Goal: Task Accomplishment & Management: Manage account settings

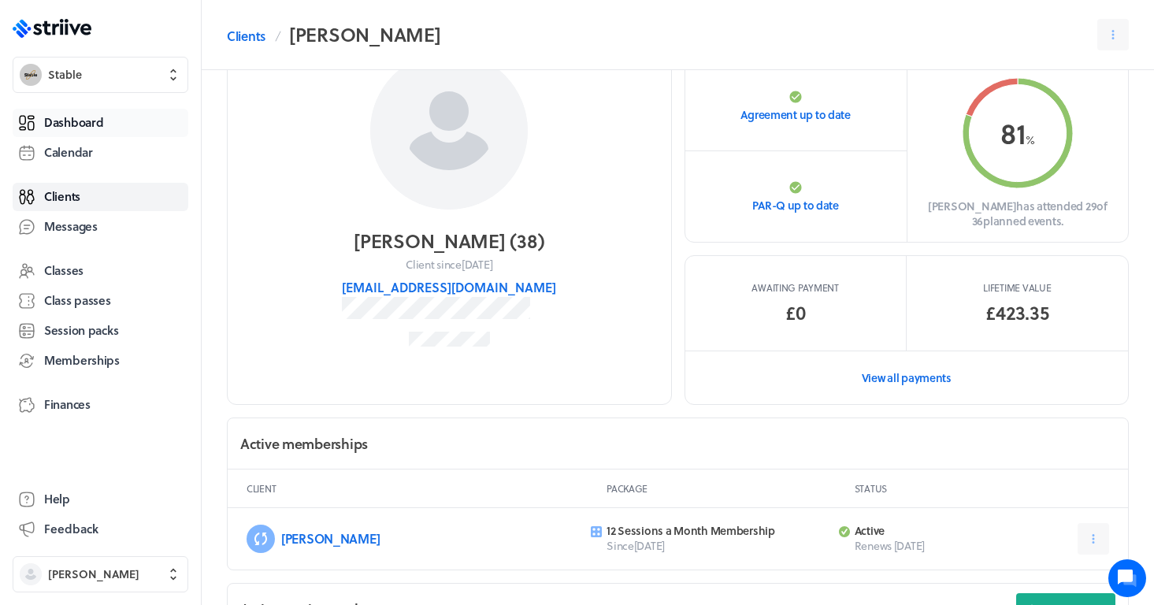
click at [93, 124] on span "Dashboard" at bounding box center [73, 122] width 59 height 17
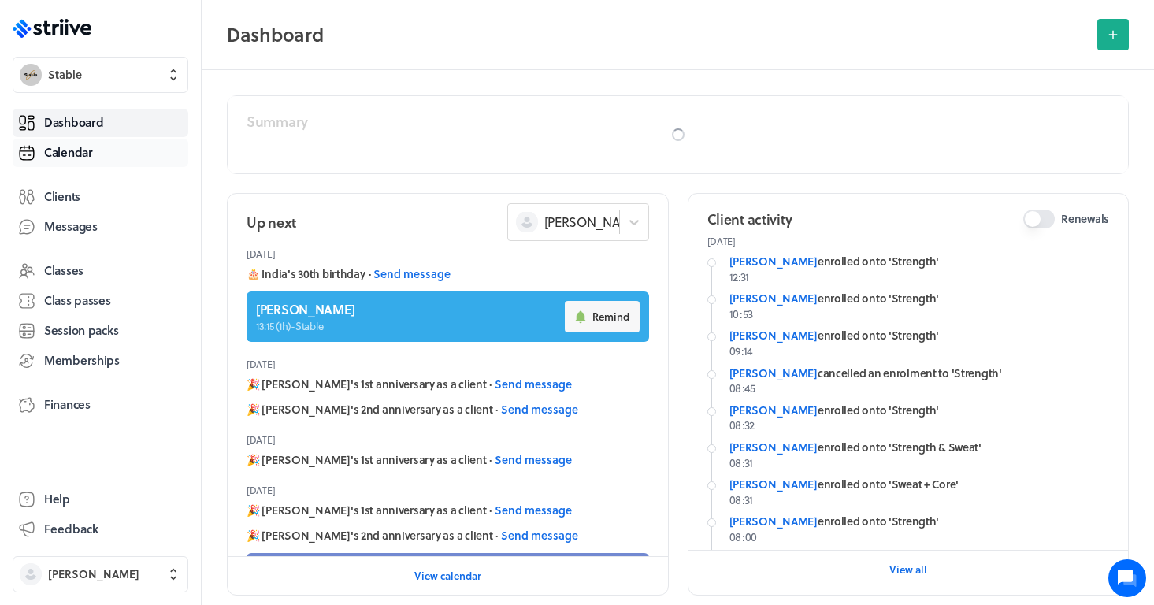
click at [89, 151] on span "Calendar" at bounding box center [68, 152] width 49 height 17
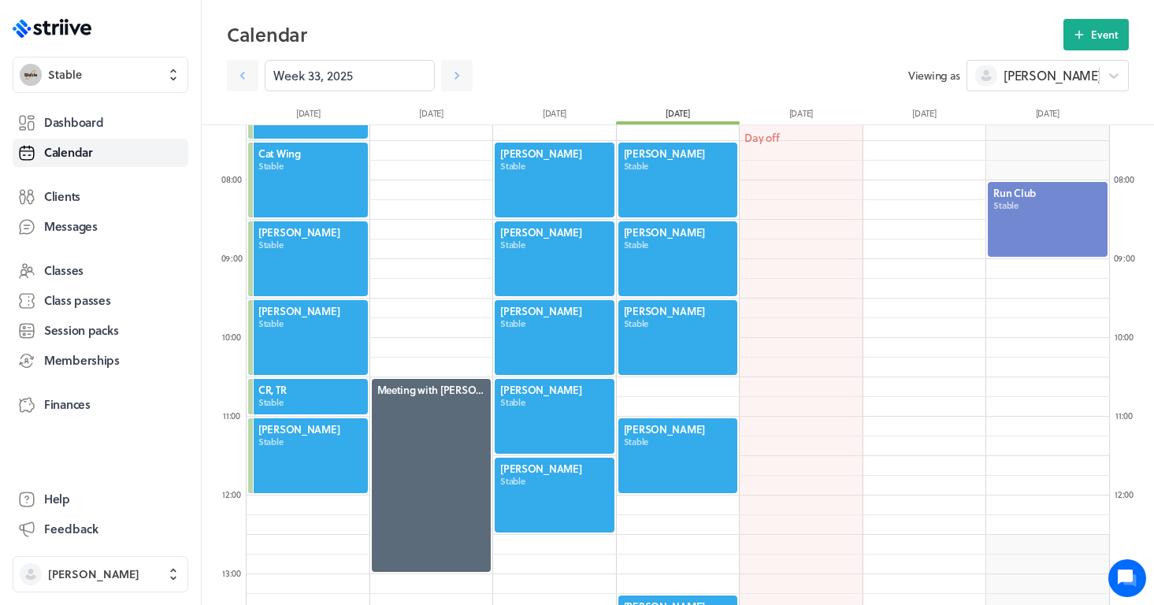
scroll to position [548, 0]
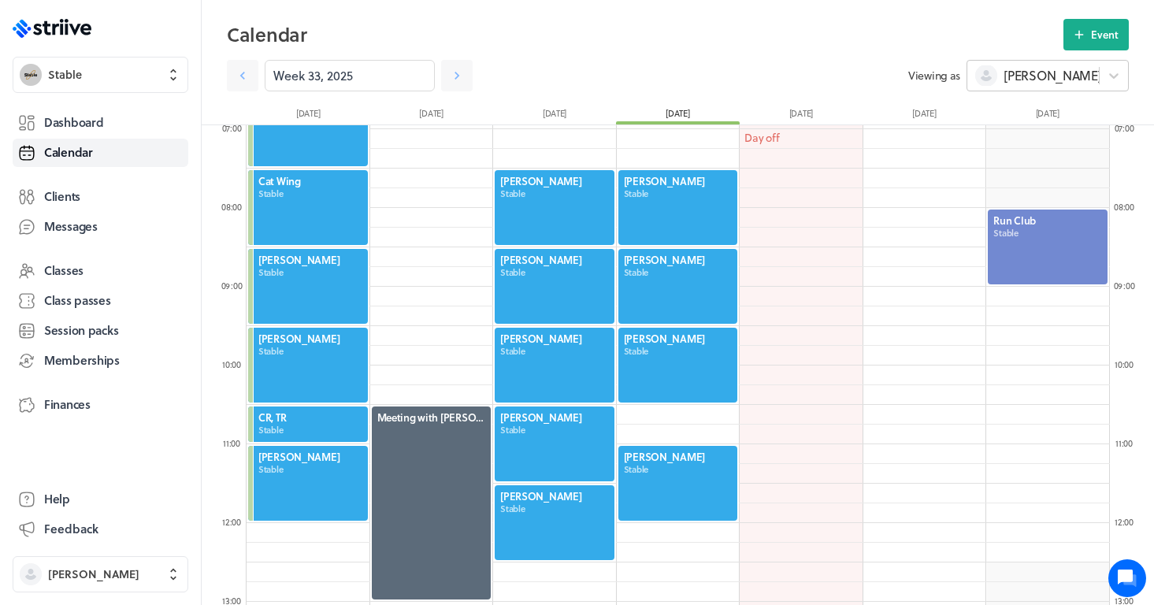
click at [1039, 84] on span "[PERSON_NAME]" at bounding box center [1053, 75] width 98 height 17
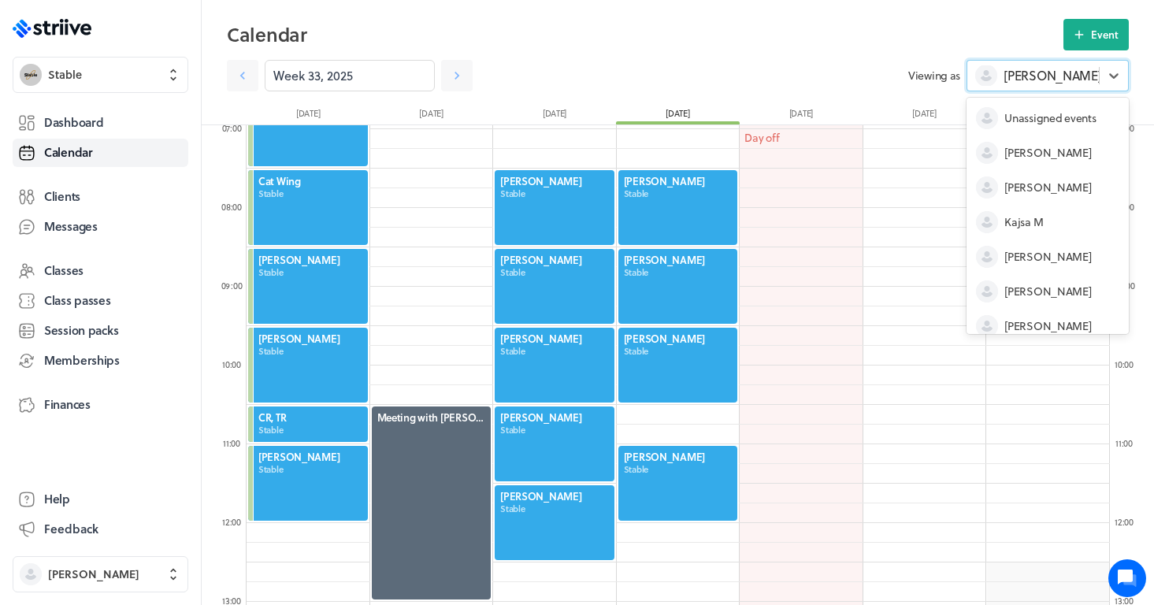
scroll to position [82, 0]
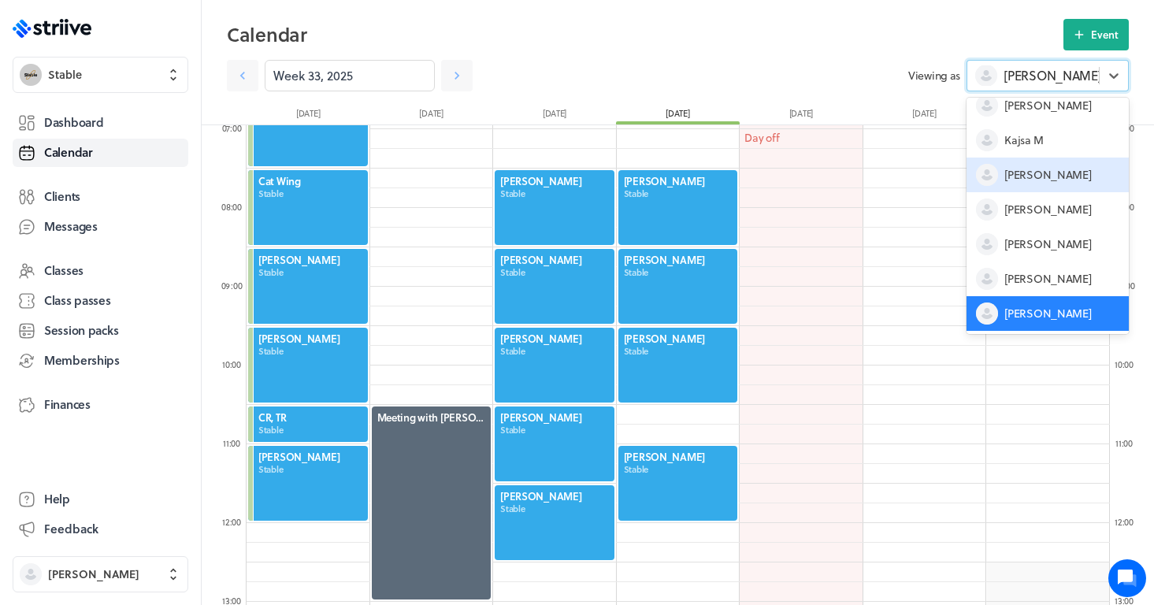
click at [1036, 173] on span "[PERSON_NAME]" at bounding box center [1048, 175] width 87 height 16
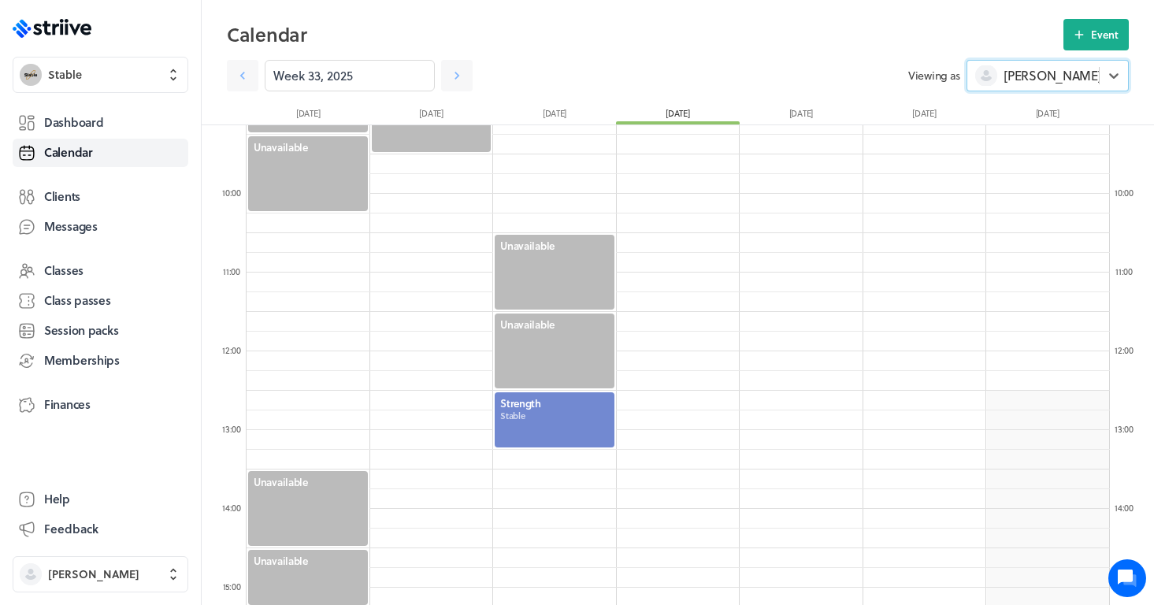
scroll to position [724, 0]
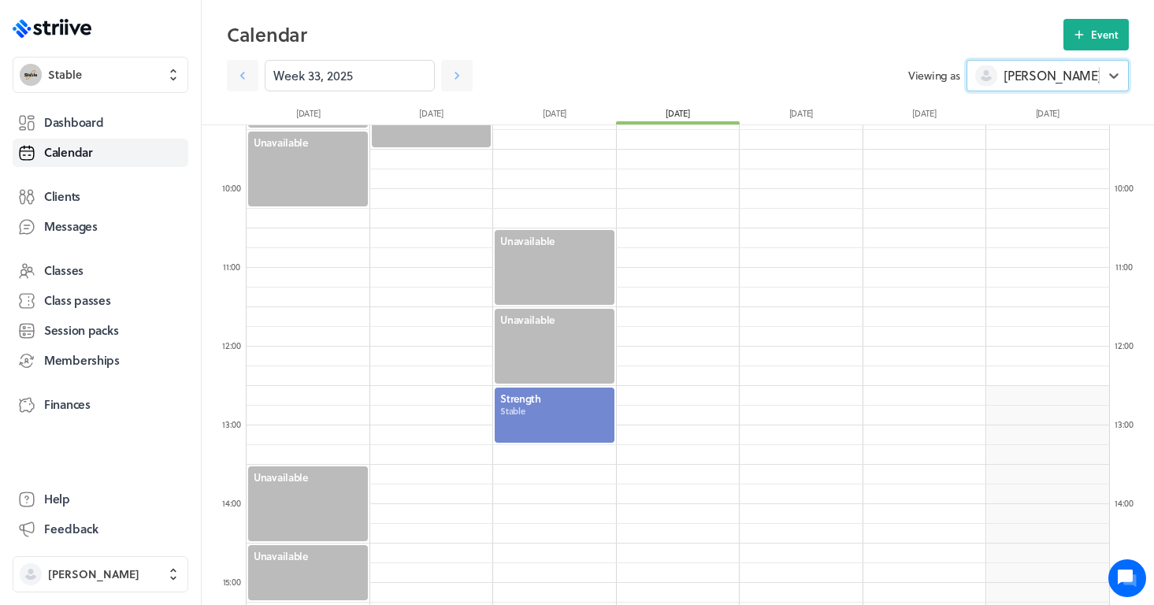
click at [544, 428] on div at bounding box center [554, 415] width 123 height 58
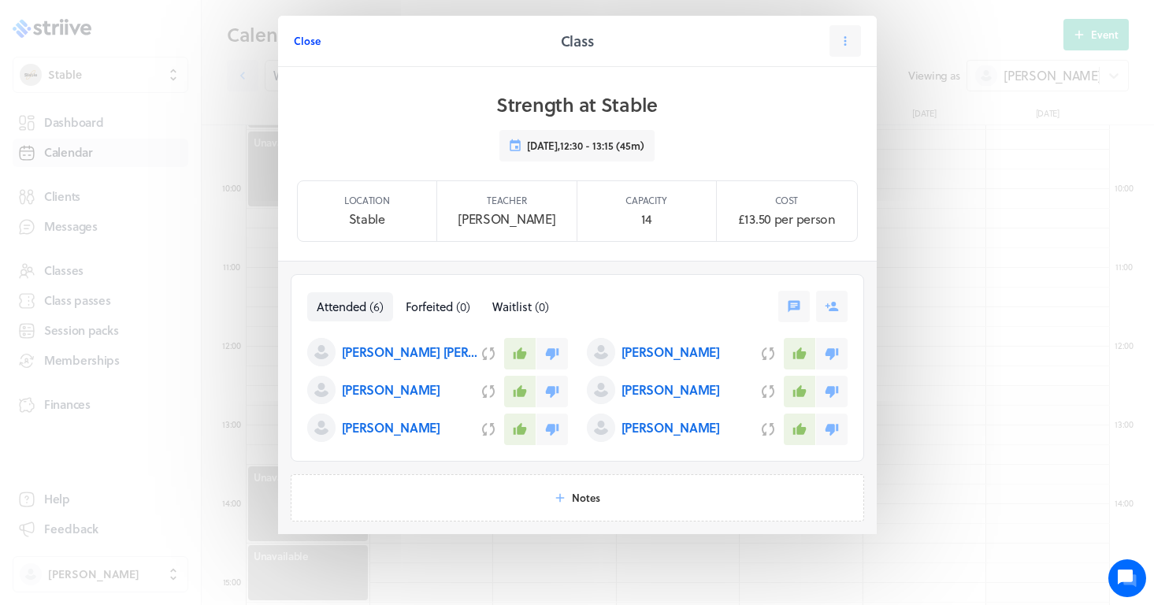
click at [305, 41] on span "Close" at bounding box center [307, 41] width 27 height 14
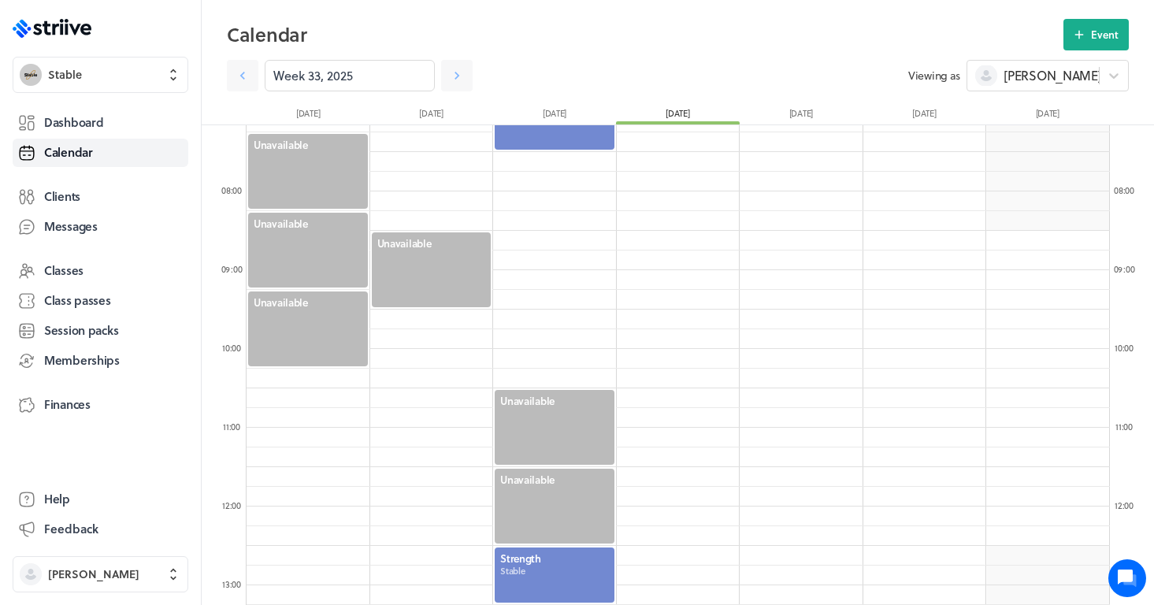
scroll to position [561, 0]
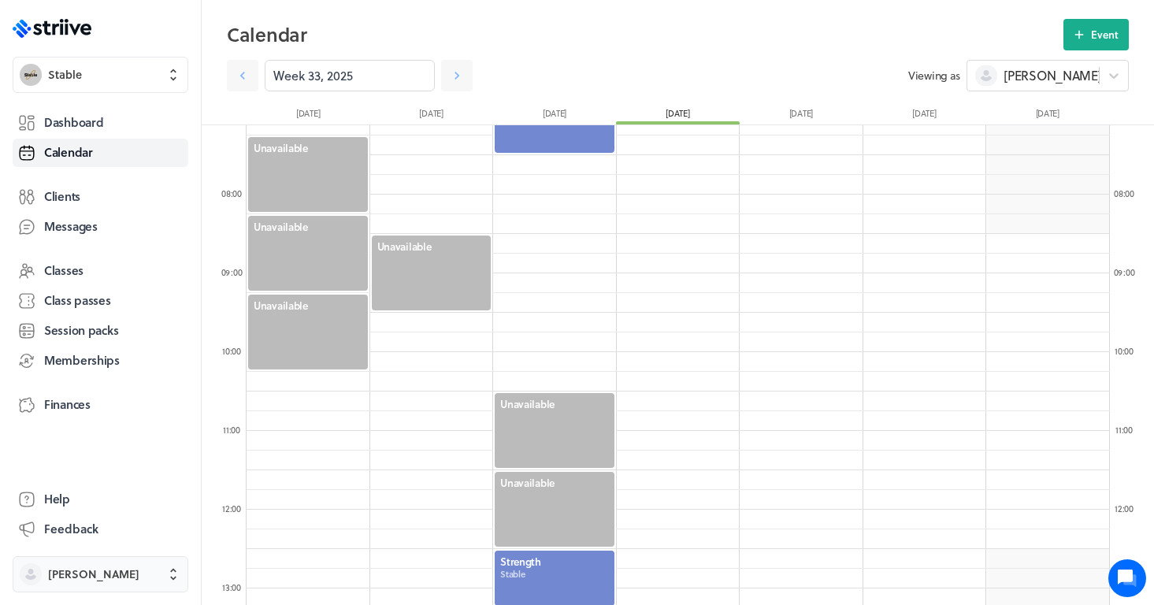
click at [137, 569] on span "[PERSON_NAME]" at bounding box center [114, 575] width 133 height 16
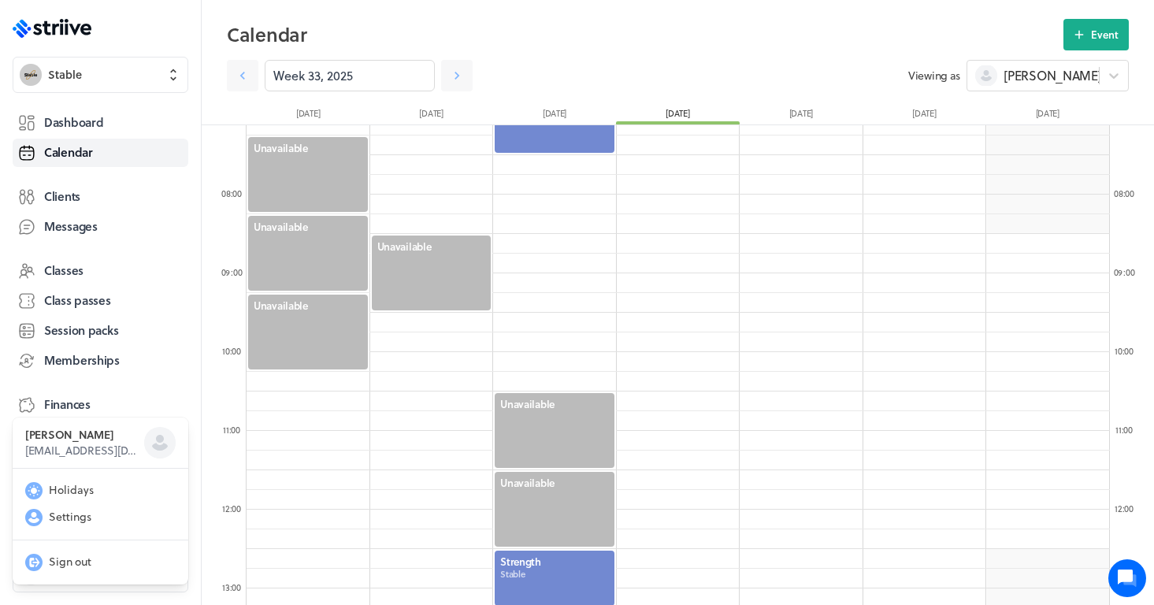
click at [364, 403] on div at bounding box center [309, 509] width 124 height 1891
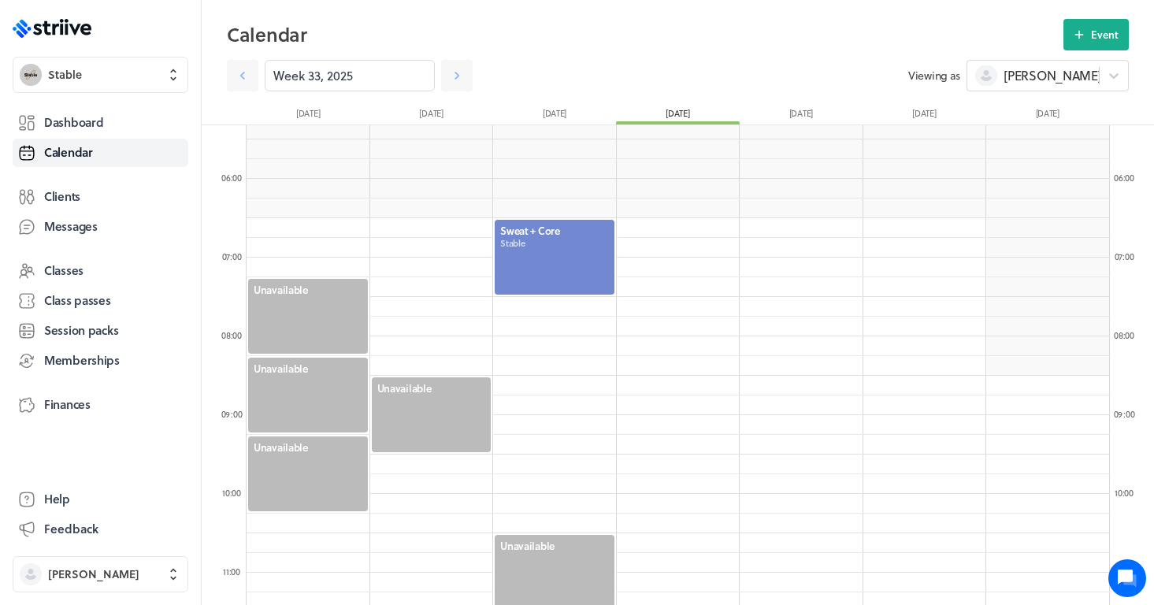
scroll to position [418, 0]
click at [1074, 72] on div "[PERSON_NAME]" at bounding box center [1034, 75] width 132 height 20
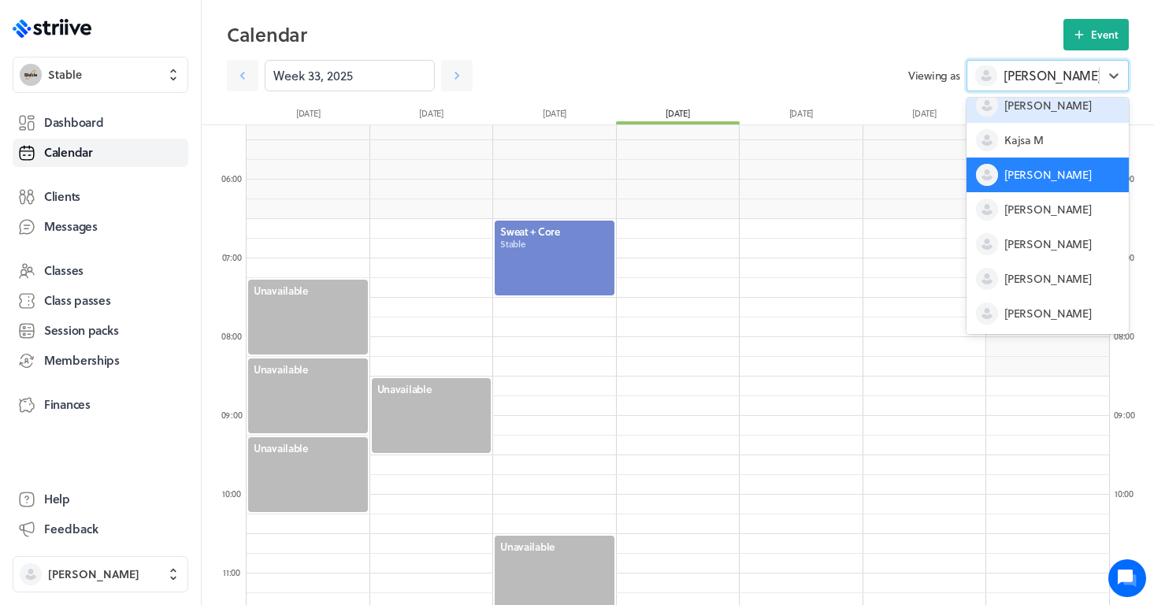
scroll to position [82, 0]
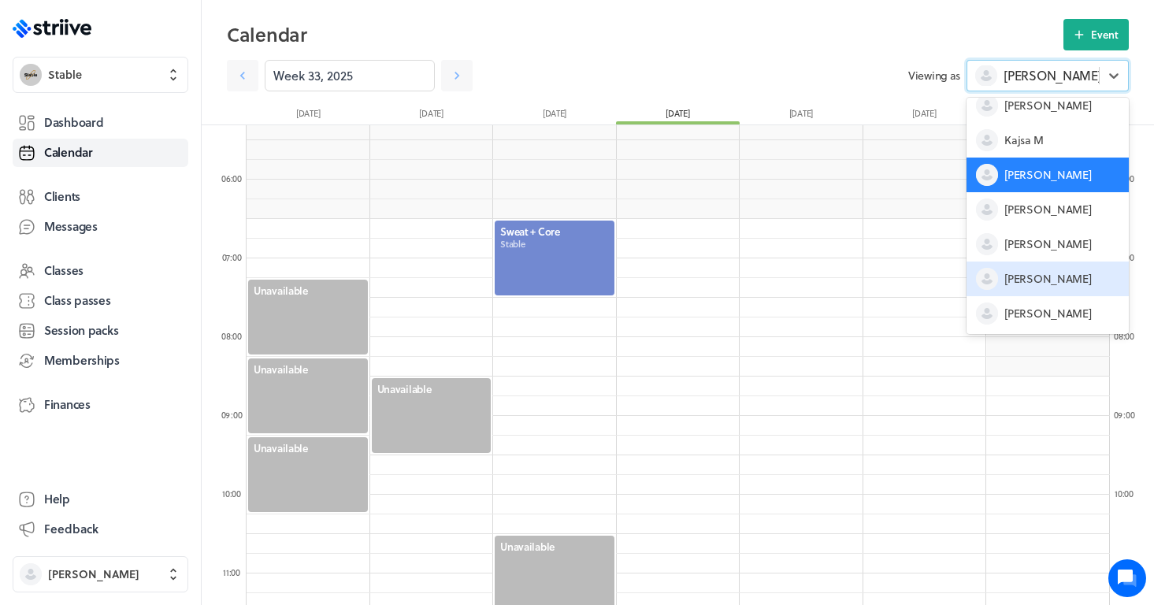
click at [1031, 277] on span "[PERSON_NAME]" at bounding box center [1048, 279] width 87 height 16
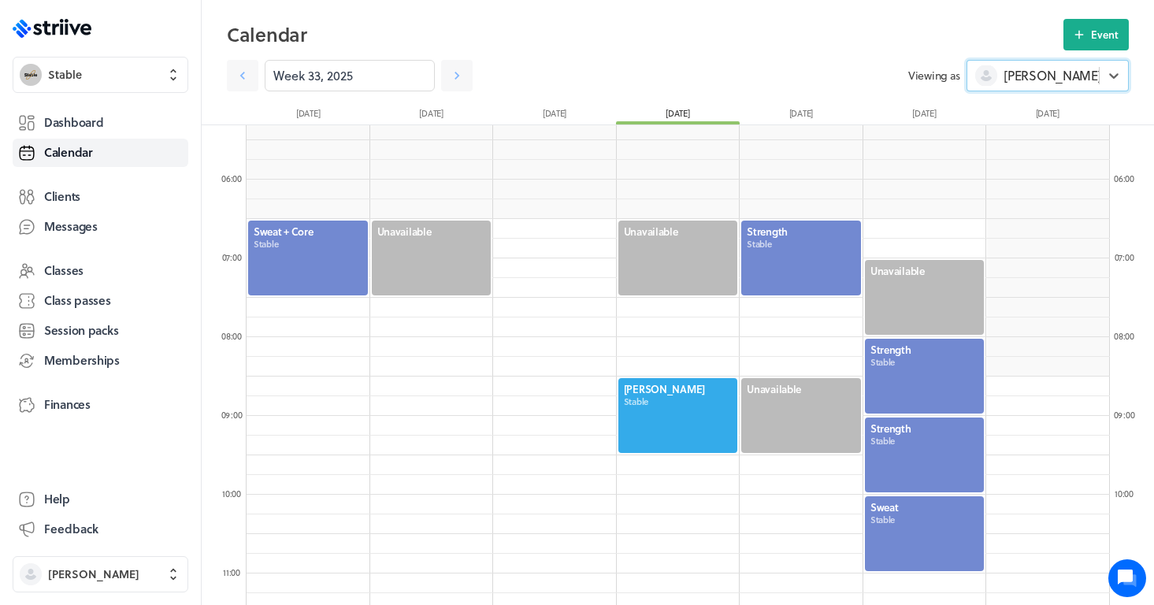
click at [1083, 80] on div "[PERSON_NAME]" at bounding box center [1034, 75] width 132 height 20
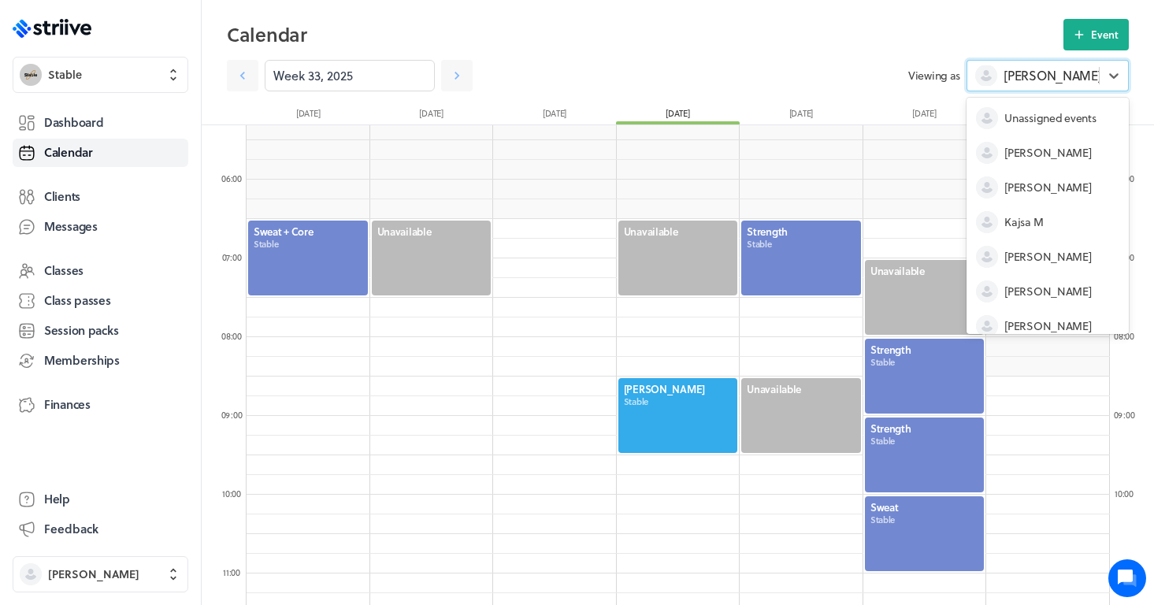
scroll to position [55, 0]
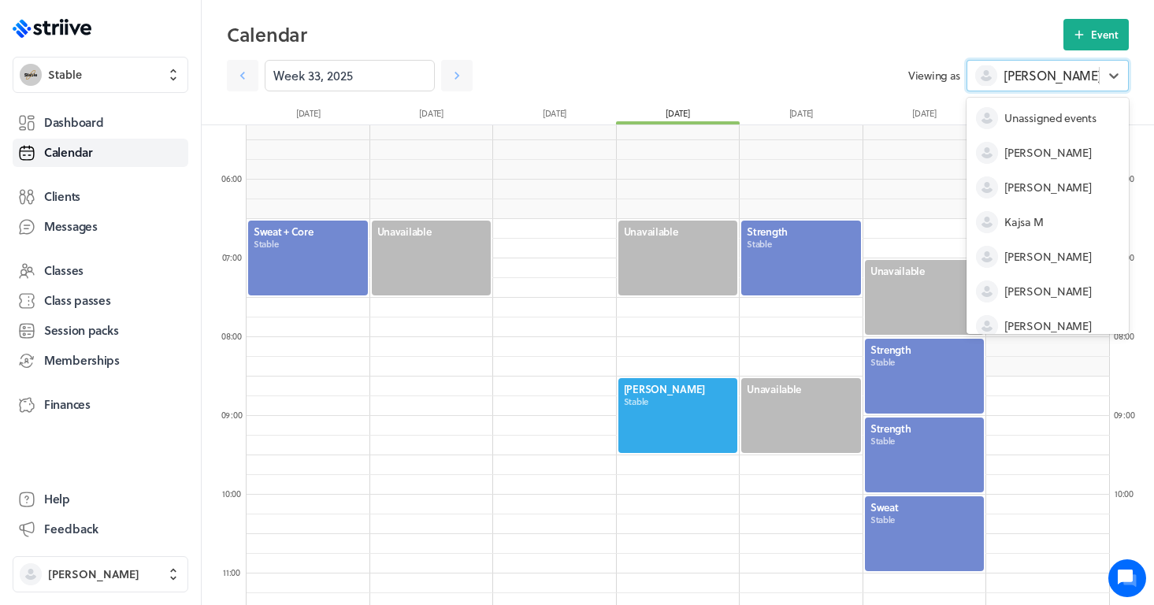
click at [1083, 76] on div "[PERSON_NAME]" at bounding box center [1034, 75] width 132 height 20
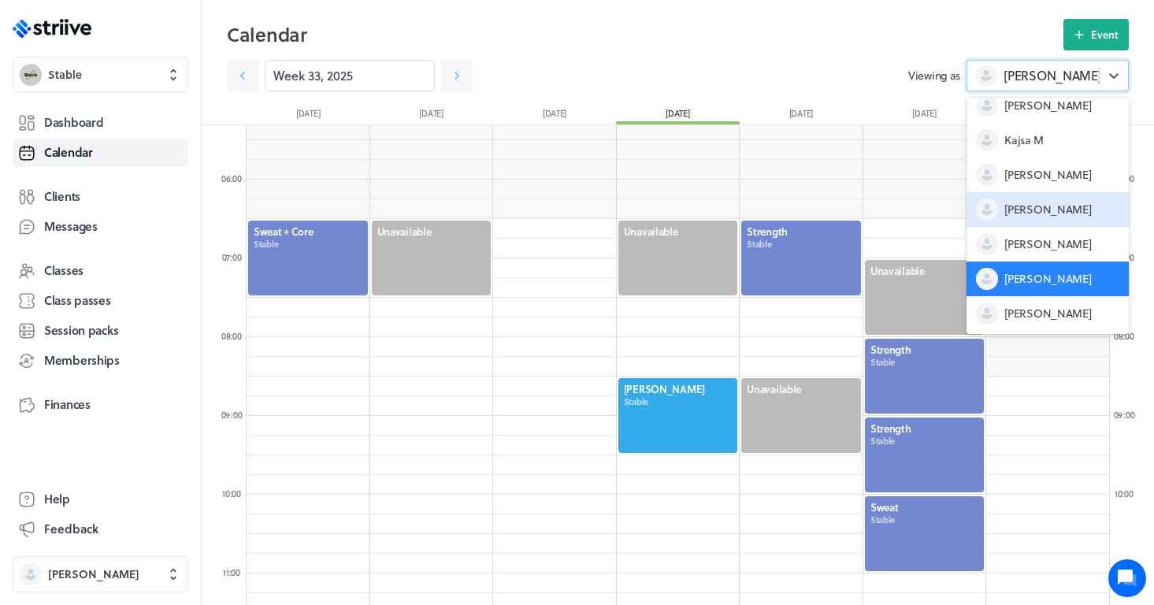
scroll to position [82, 0]
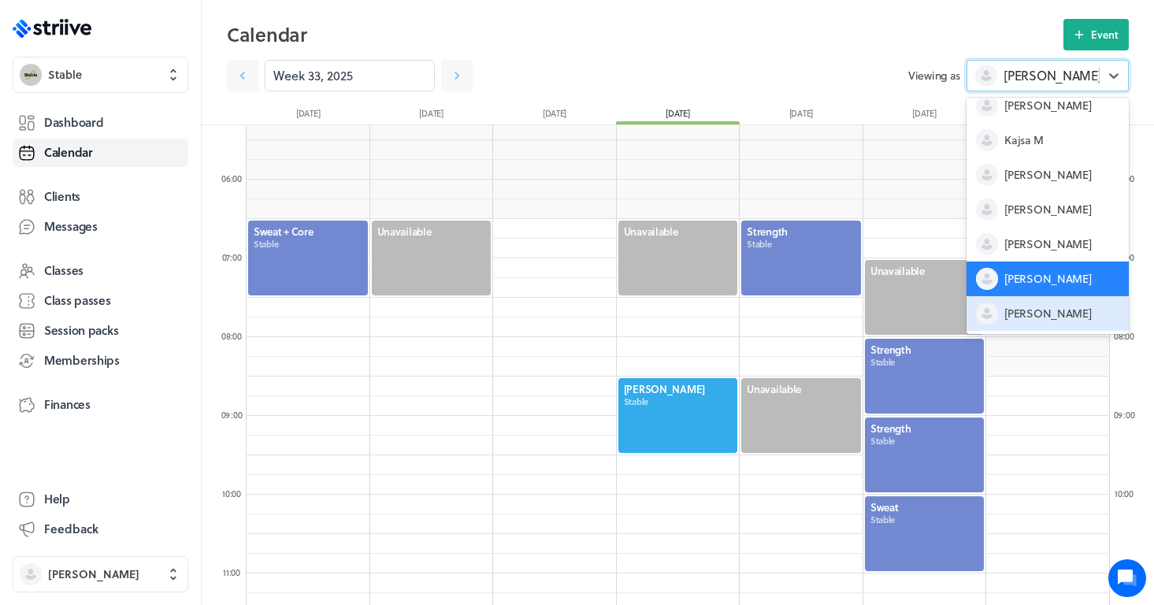
click at [1017, 321] on span "[PERSON_NAME]" at bounding box center [1048, 314] width 87 height 16
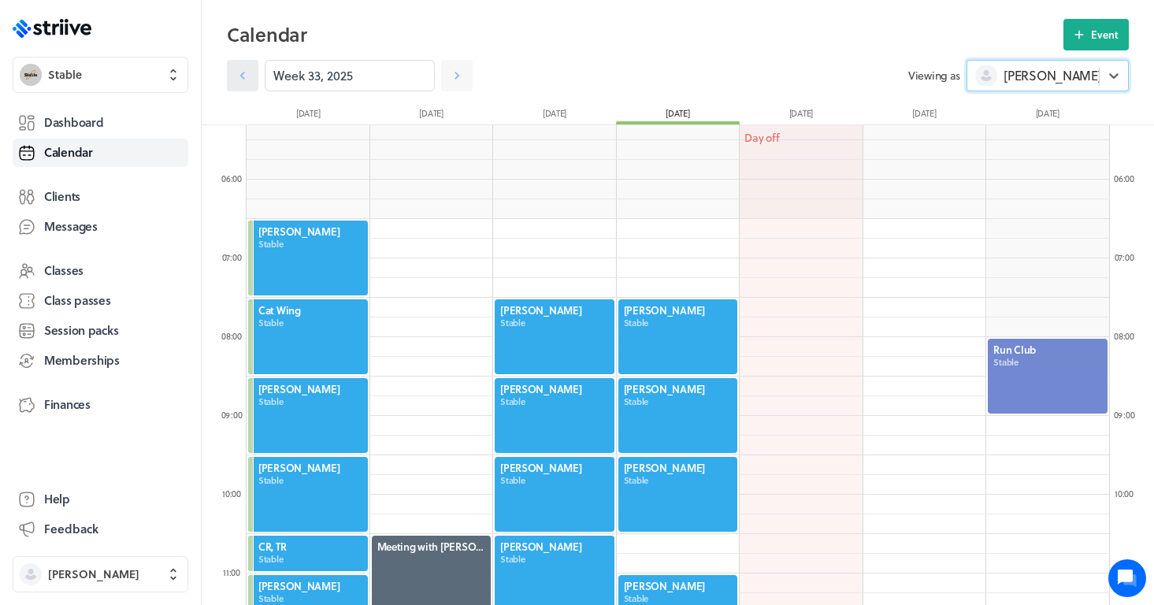
click at [246, 65] on link at bounding box center [243, 76] width 32 height 32
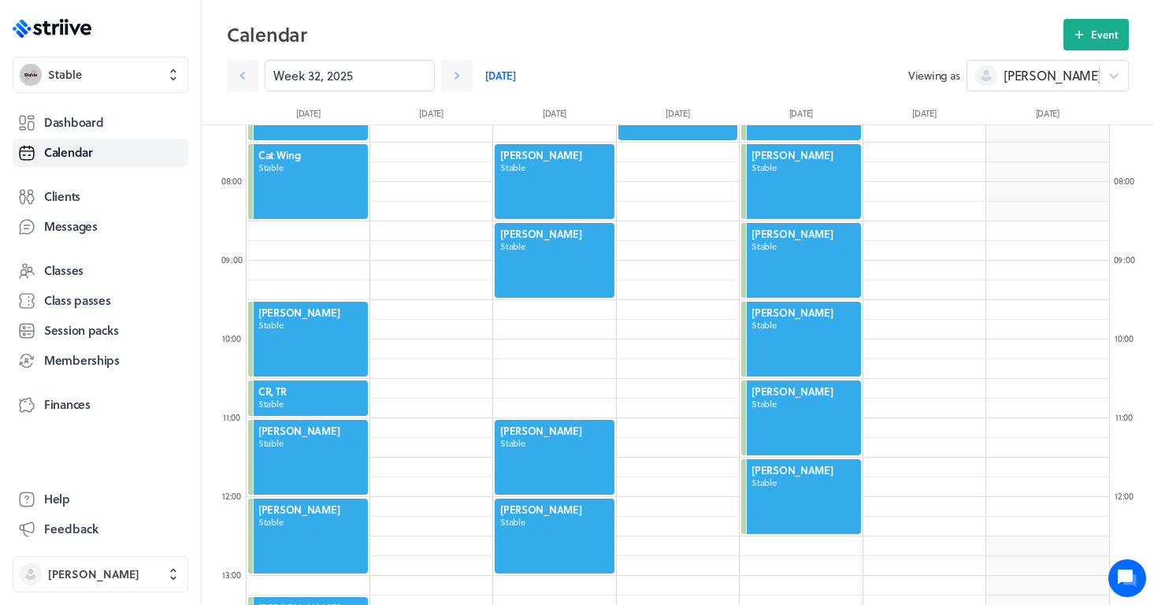
scroll to position [612, 0]
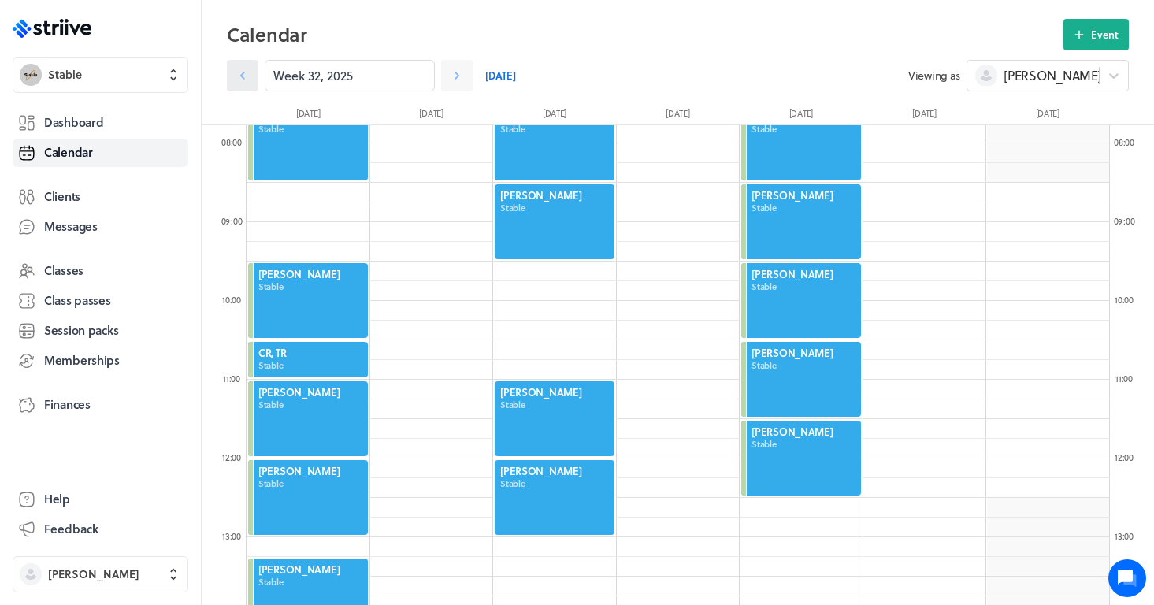
click at [248, 80] on icon at bounding box center [243, 76] width 16 height 16
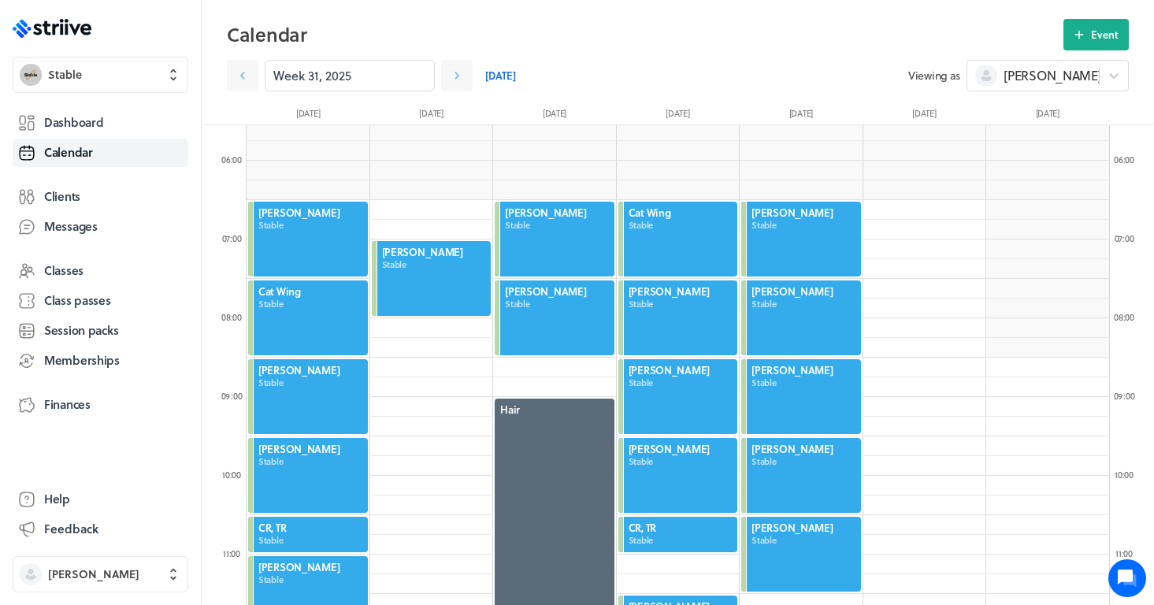
scroll to position [429, 0]
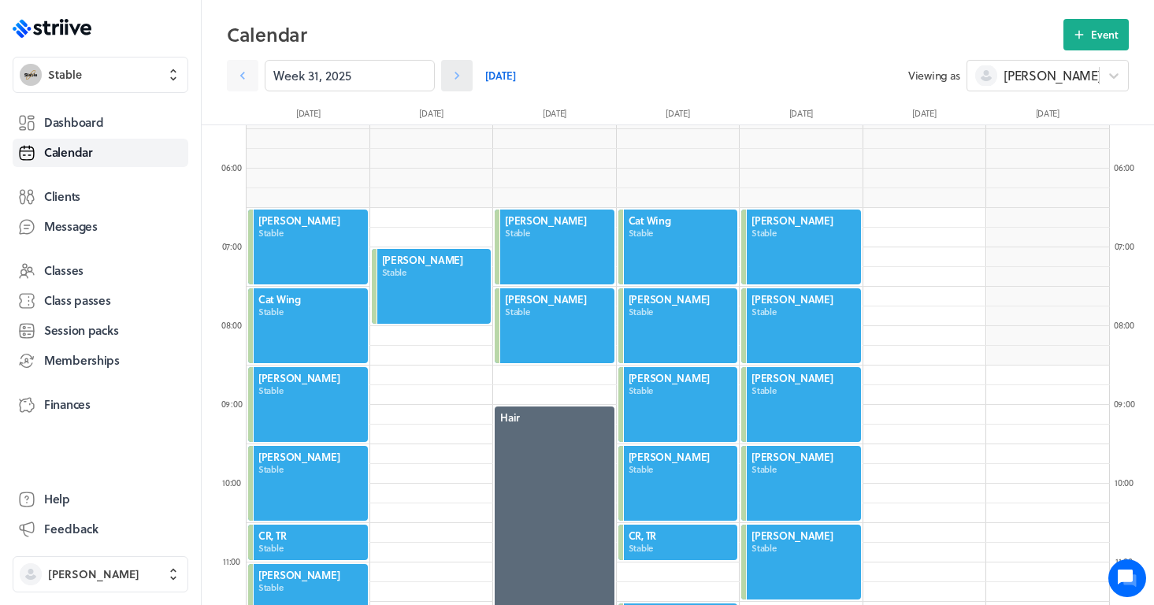
click at [459, 86] on link at bounding box center [457, 76] width 32 height 32
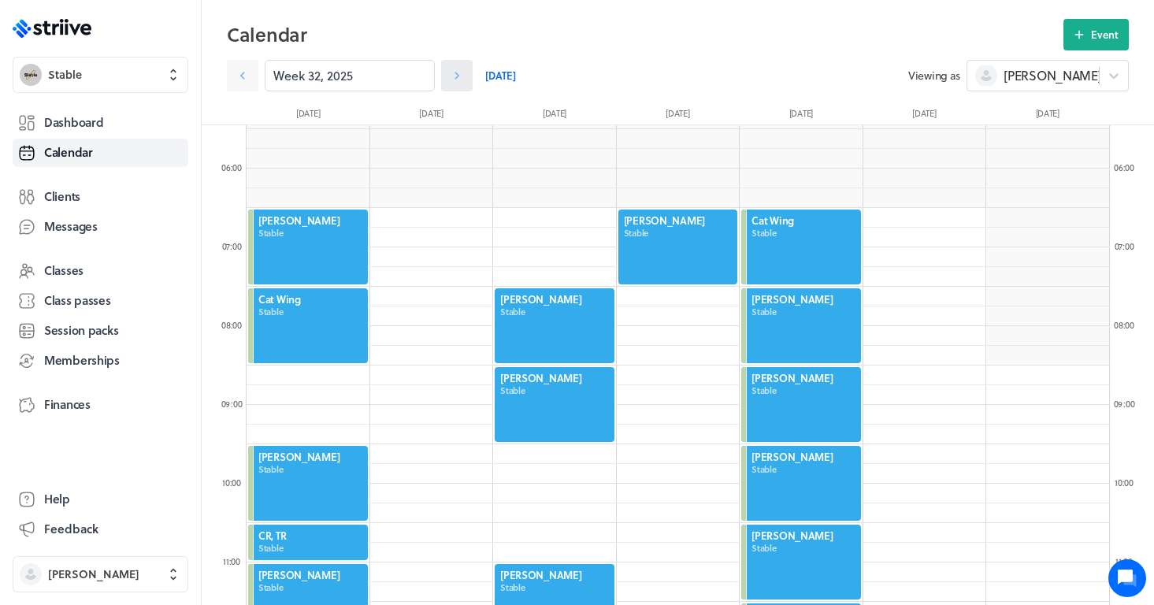
click at [459, 86] on link at bounding box center [457, 76] width 32 height 32
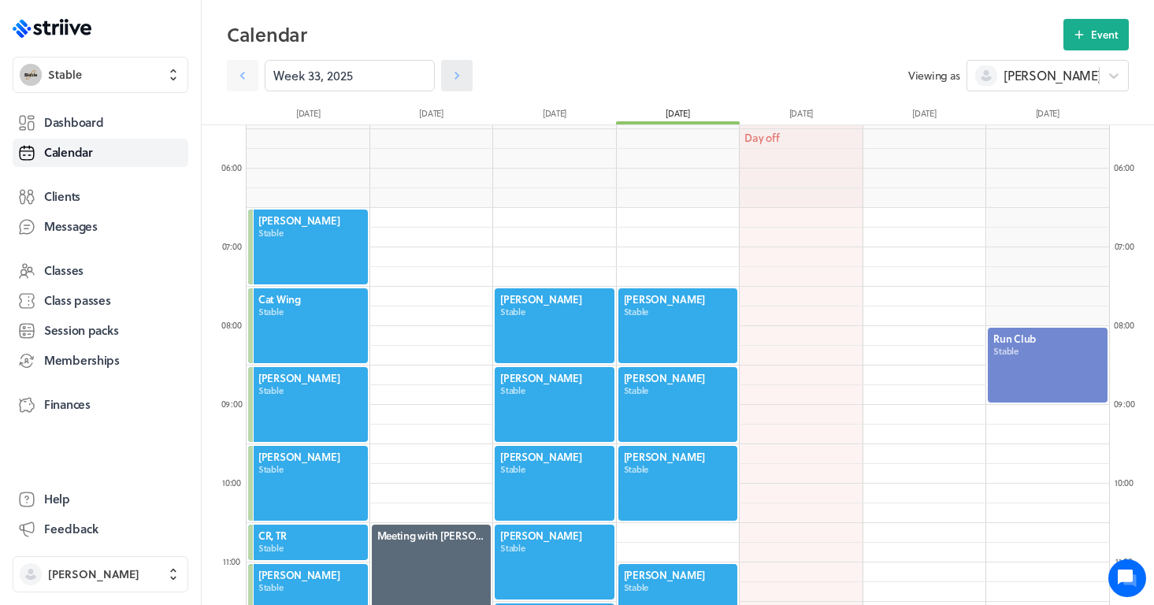
click at [459, 86] on link at bounding box center [457, 76] width 32 height 32
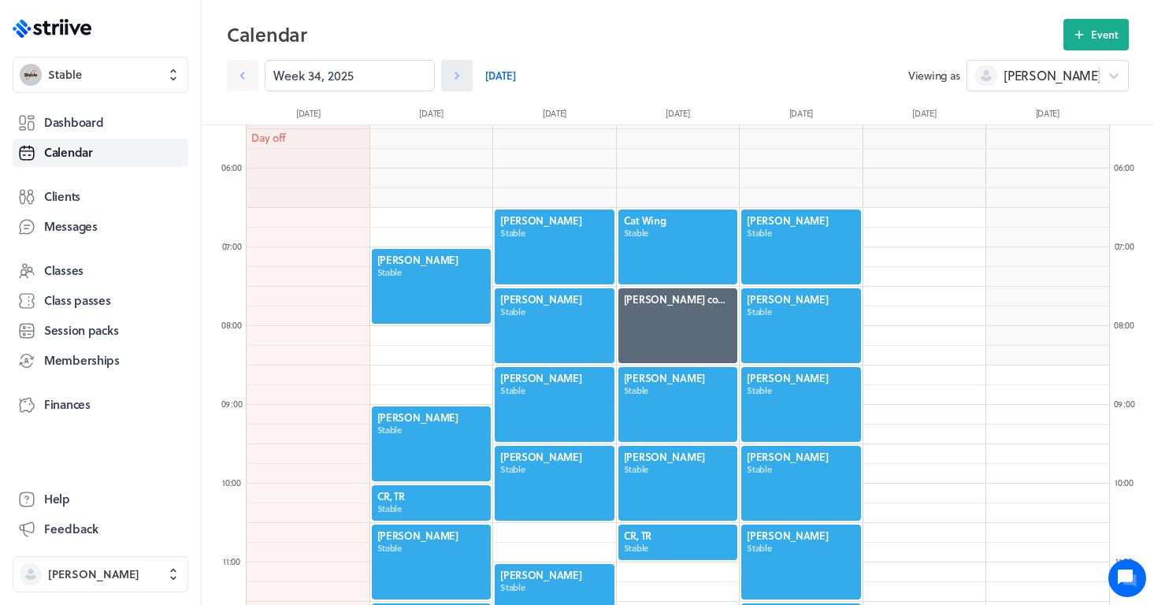
click at [459, 86] on link at bounding box center [457, 76] width 32 height 32
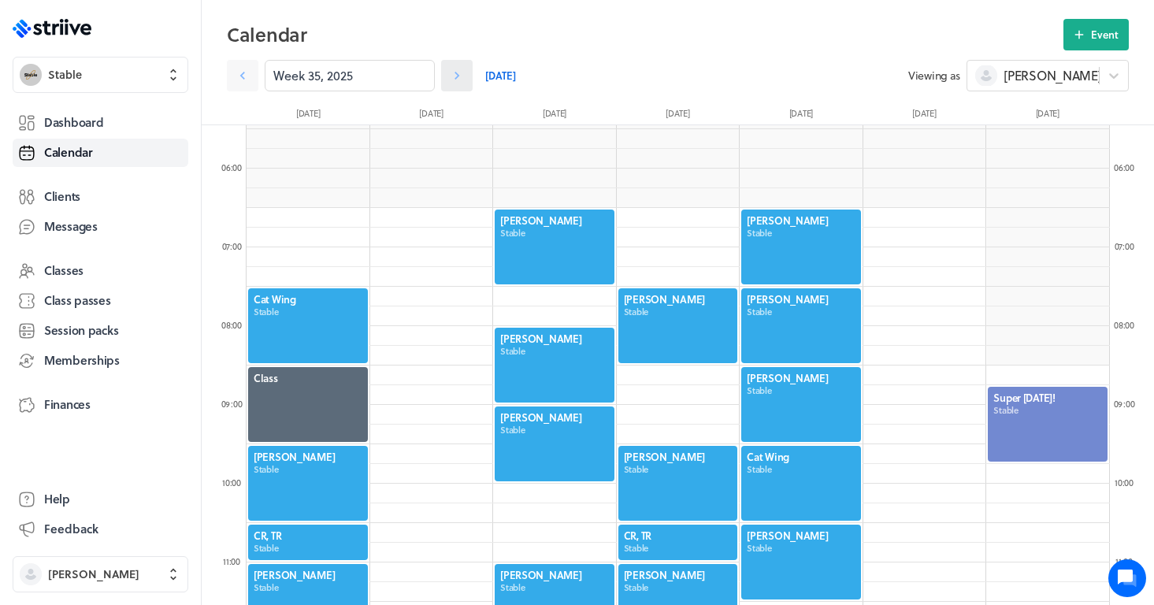
click at [459, 86] on link at bounding box center [457, 76] width 32 height 32
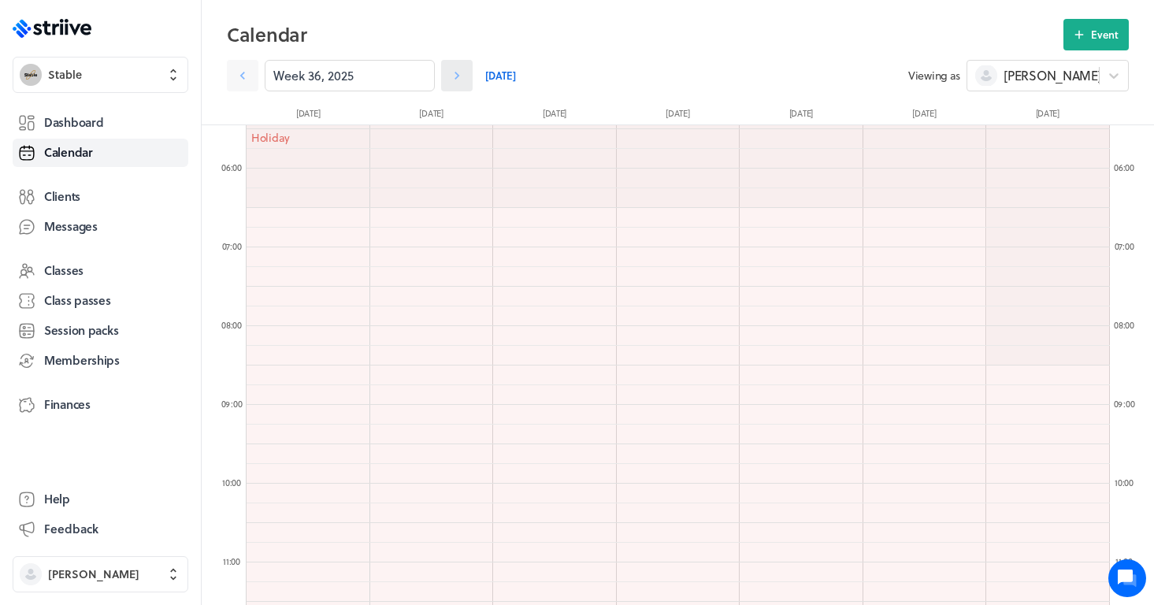
click at [459, 86] on link at bounding box center [457, 76] width 32 height 32
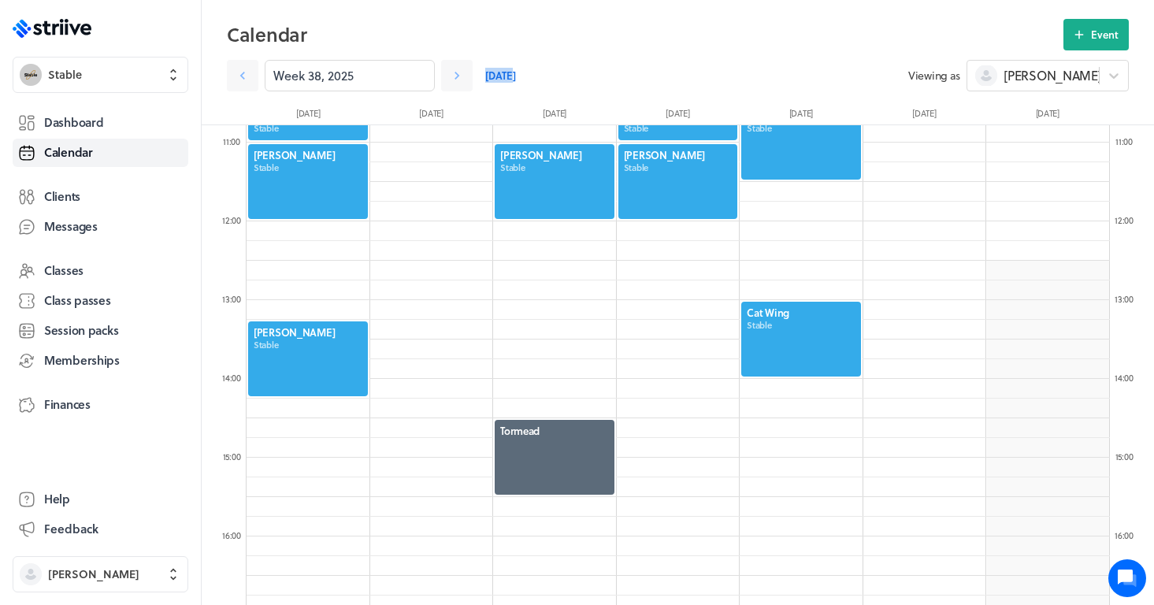
scroll to position [854, 0]
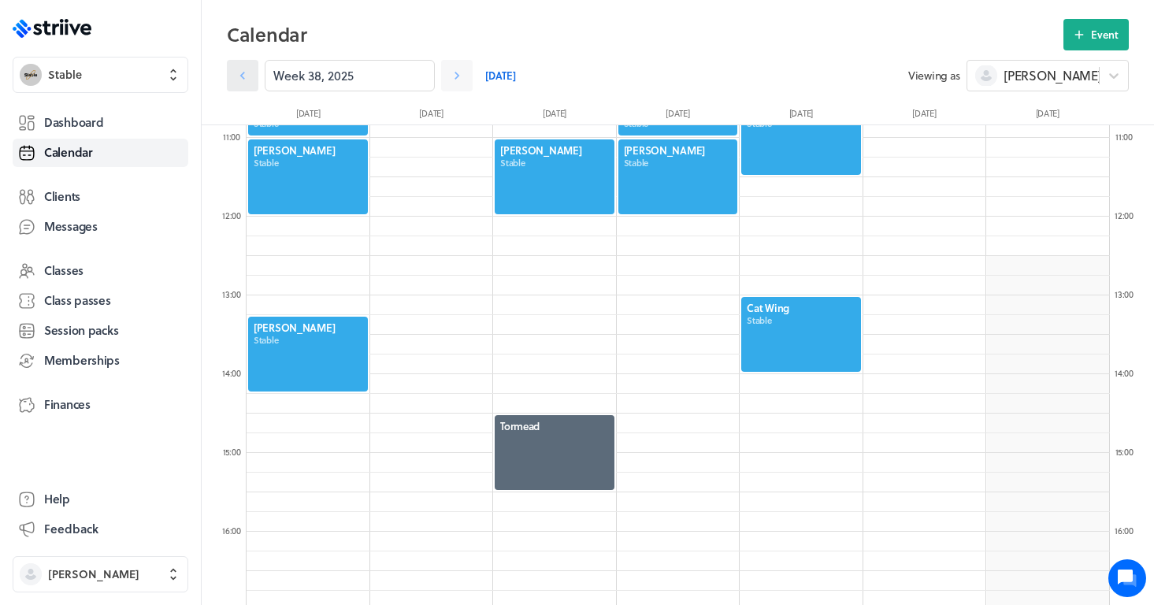
click at [244, 76] on icon at bounding box center [243, 76] width 16 height 16
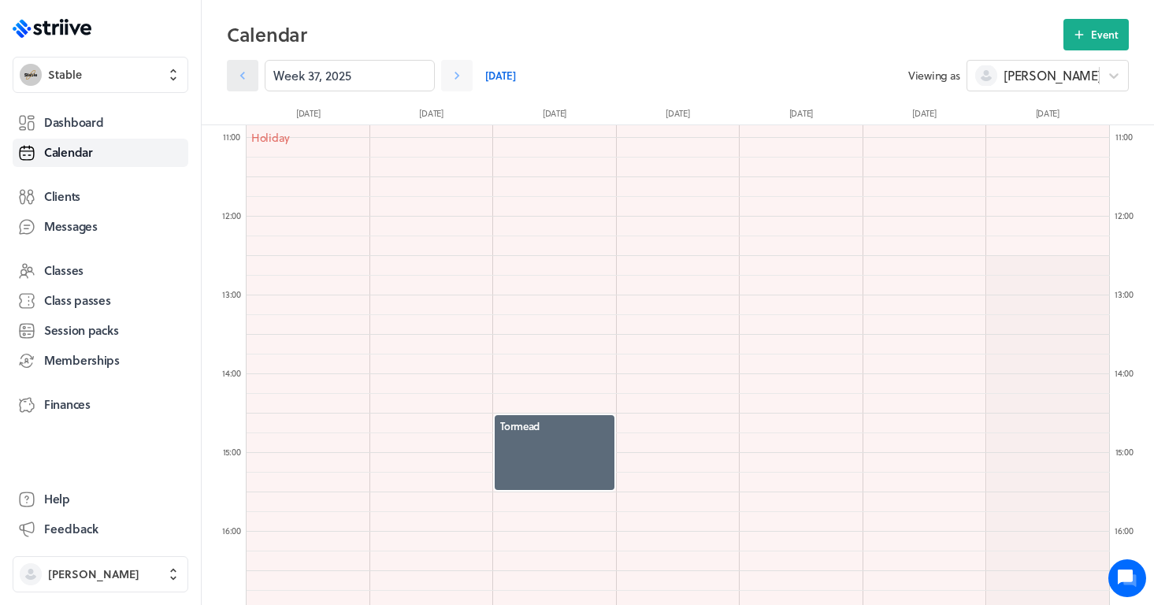
click at [244, 76] on icon at bounding box center [243, 76] width 16 height 16
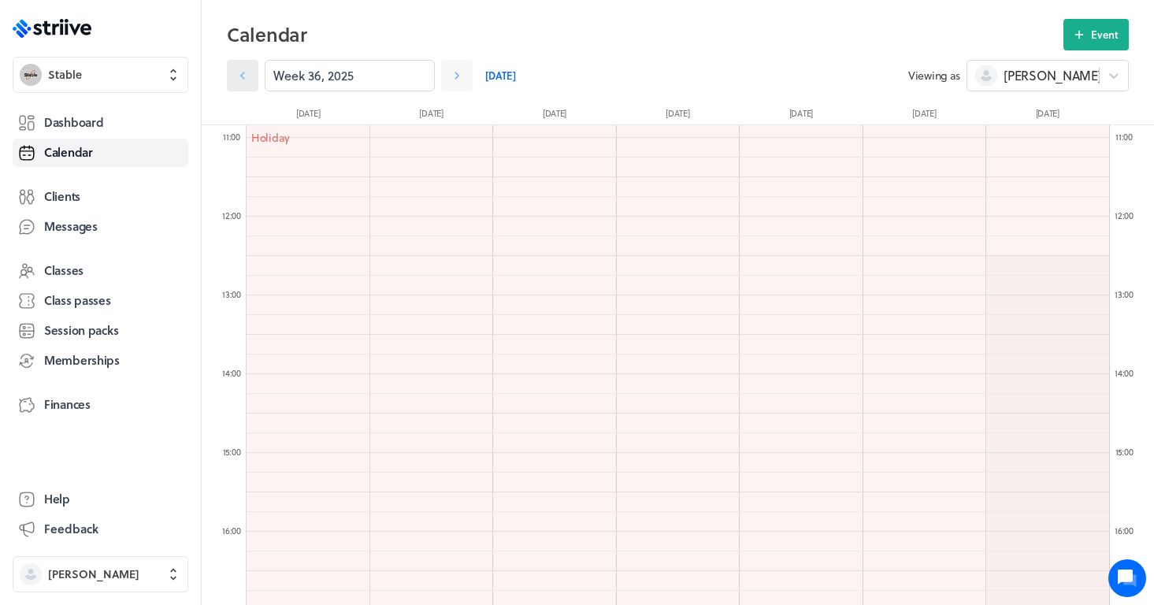
click at [244, 76] on icon at bounding box center [243, 76] width 16 height 16
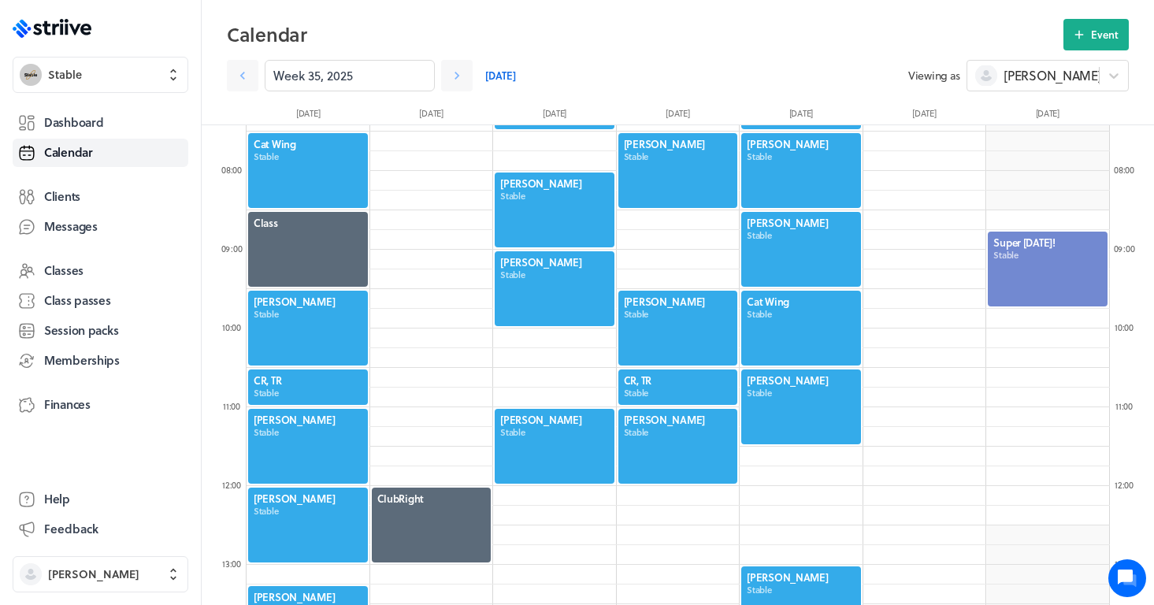
scroll to position [544, 0]
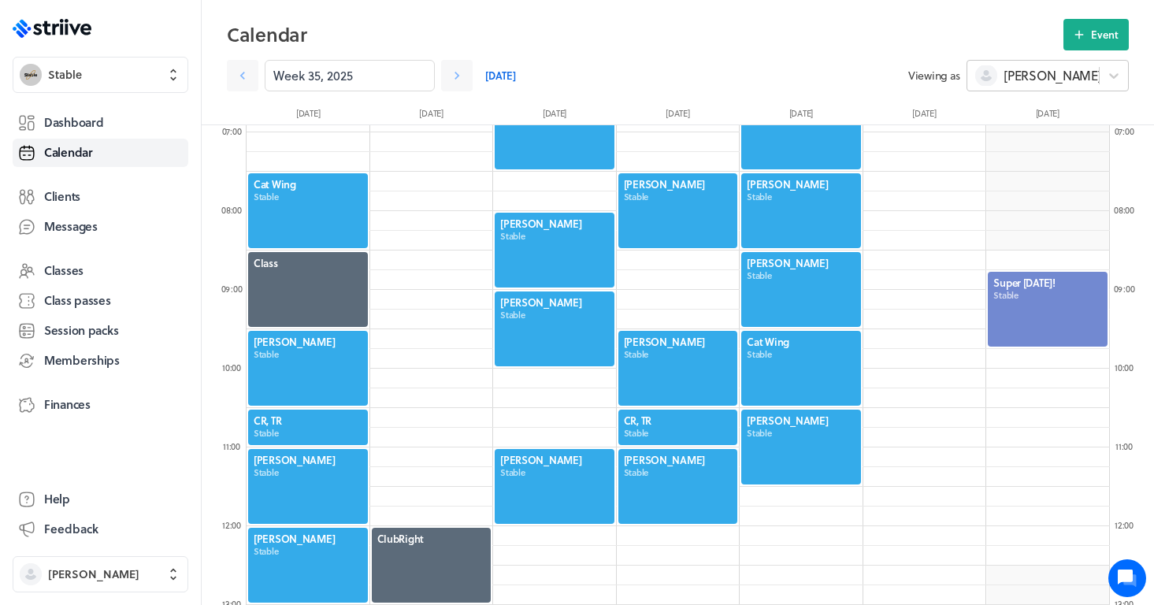
click at [1018, 65] on div "[PERSON_NAME]" at bounding box center [1037, 76] width 125 height 22
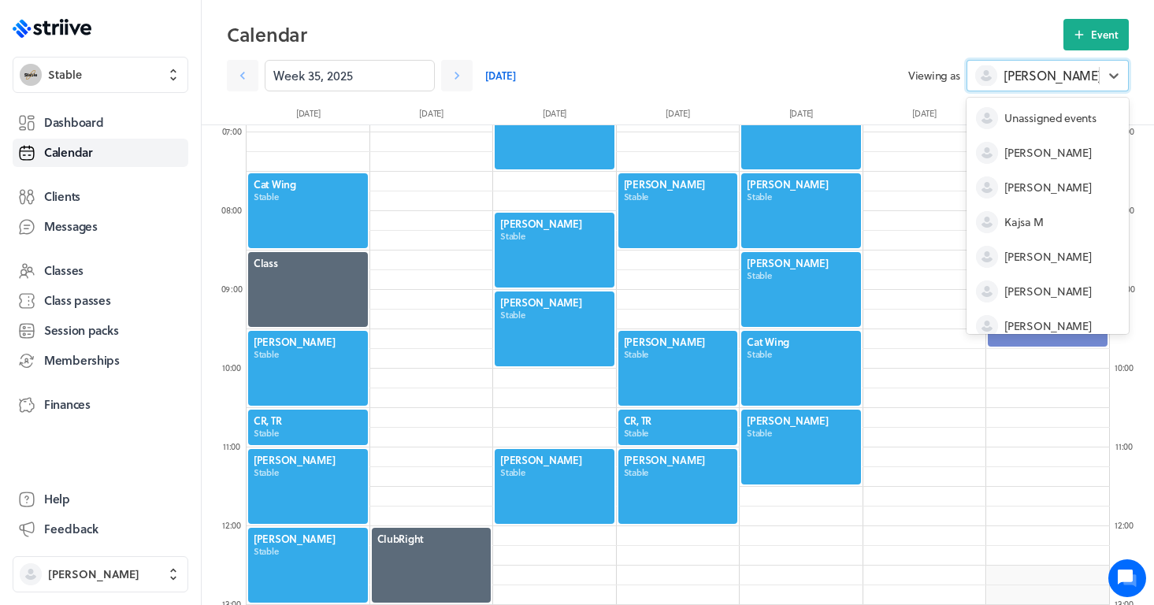
scroll to position [82, 0]
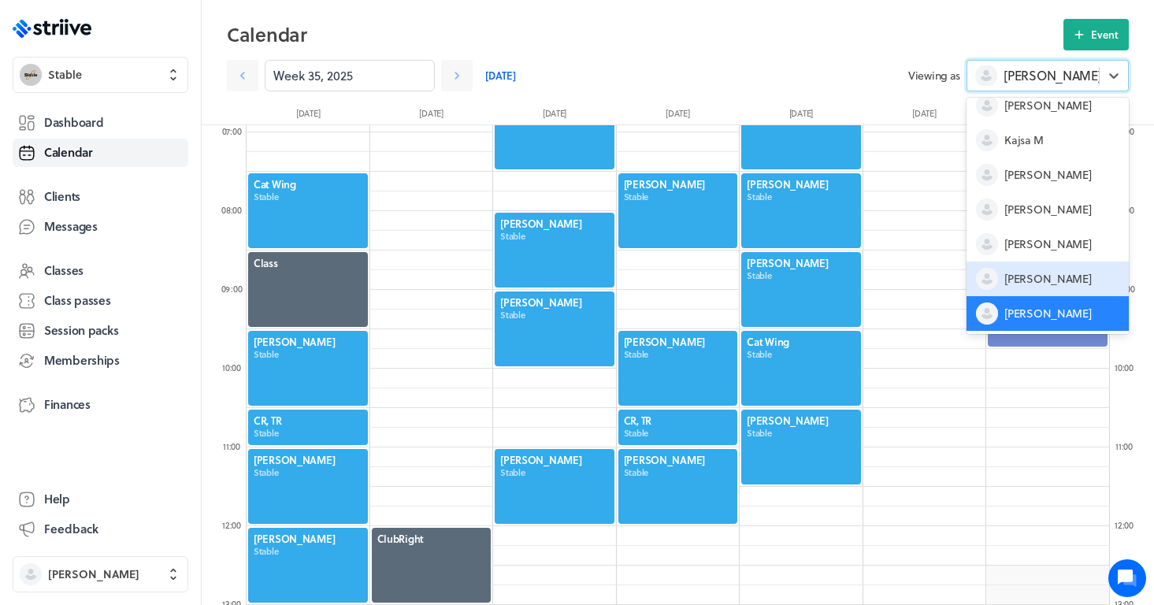
click at [1037, 273] on span "[PERSON_NAME]" at bounding box center [1048, 279] width 87 height 16
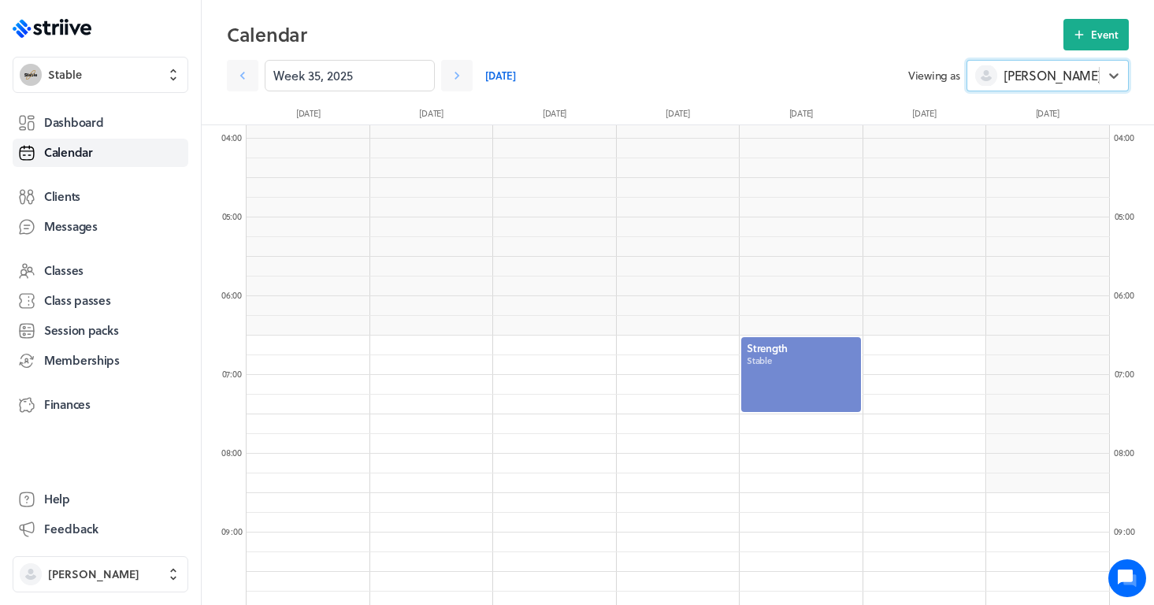
scroll to position [301, 0]
click at [252, 81] on link at bounding box center [243, 76] width 32 height 32
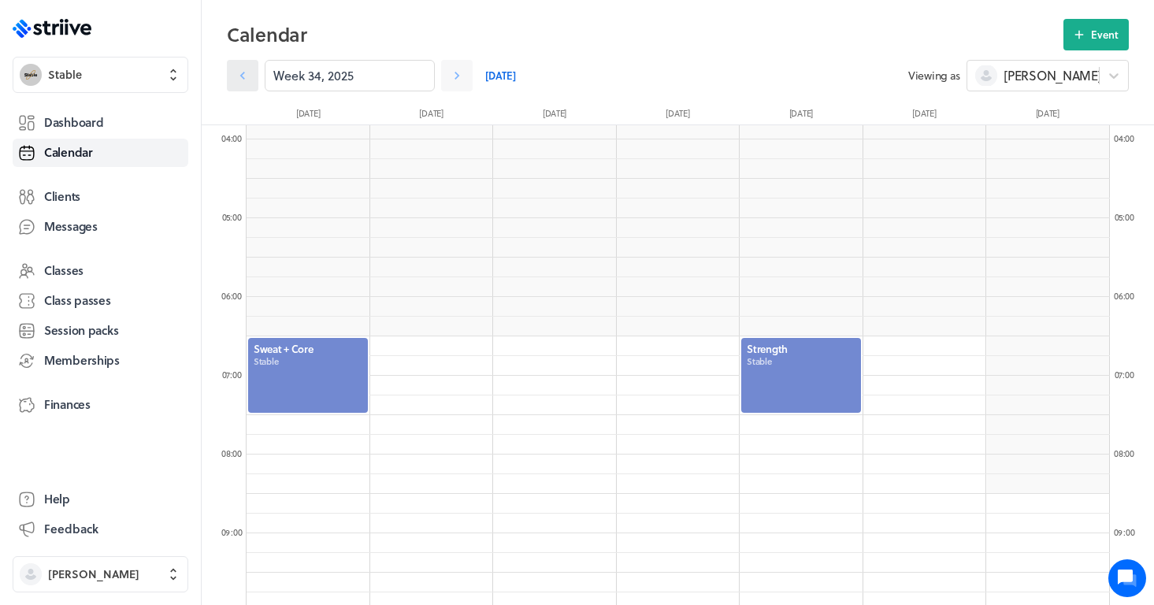
click at [252, 81] on link at bounding box center [243, 76] width 32 height 32
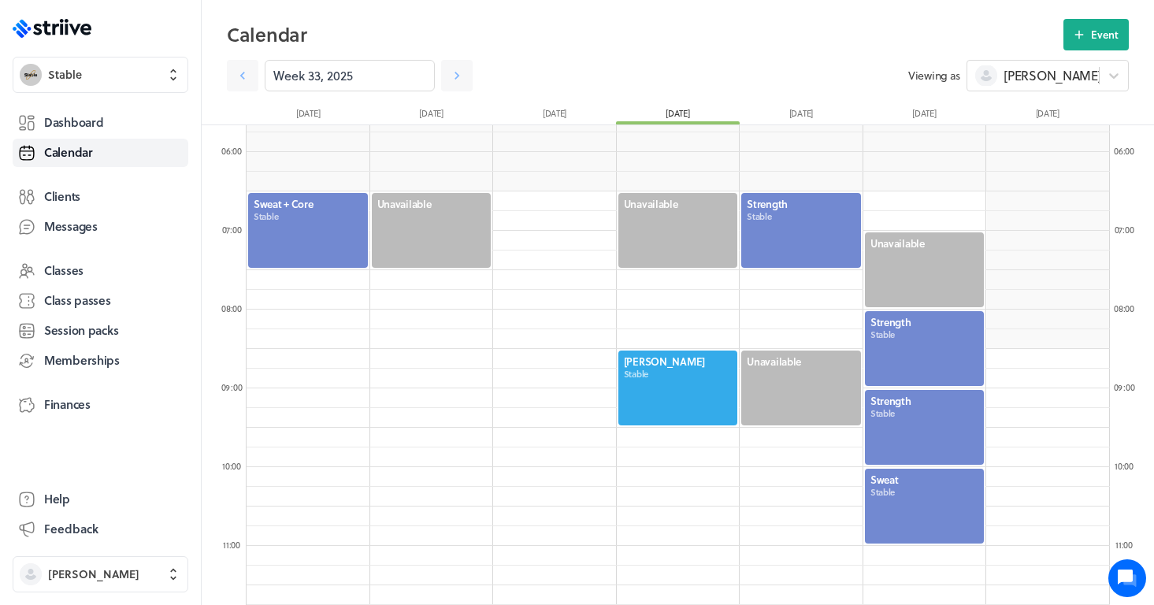
scroll to position [472, 0]
